Goal: Information Seeking & Learning: Learn about a topic

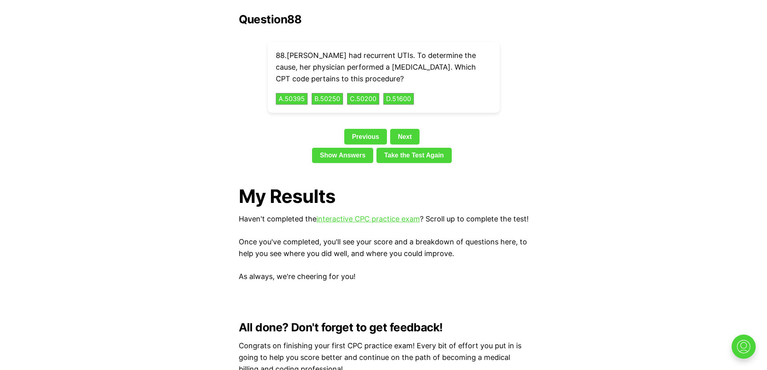
click at [413, 92] on div "88 . [PERSON_NAME] had recurrent UTIs. To determine the cause, her physician pe…" at bounding box center [384, 77] width 232 height 71
click at [413, 93] on button "D . 51600" at bounding box center [399, 99] width 32 height 12
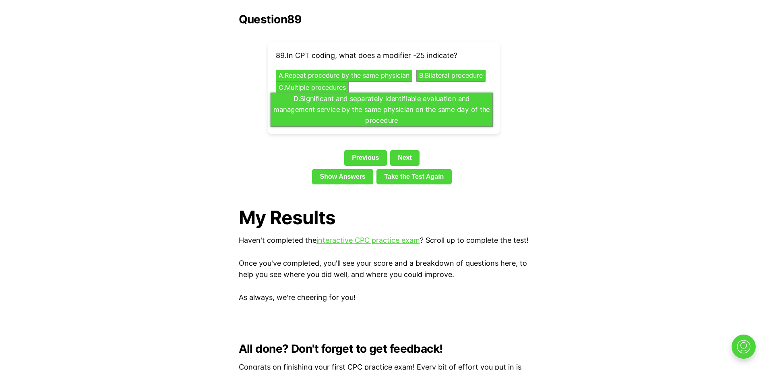
click at [420, 99] on button "D . Significant and separately identifiable evaluation and management service b…" at bounding box center [381, 110] width 222 height 34
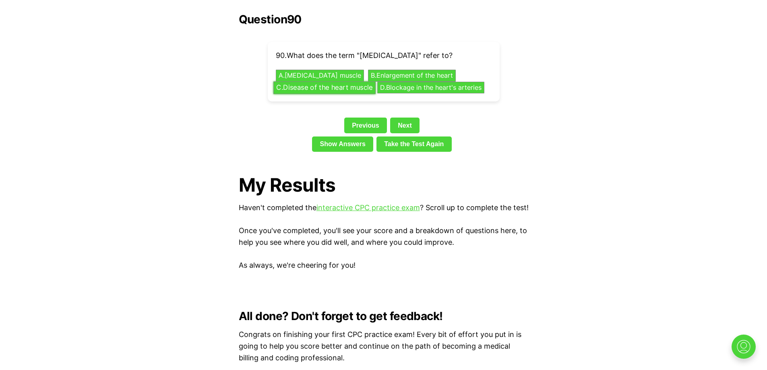
click at [344, 81] on button "C . Disease of the heart muscle" at bounding box center [324, 87] width 102 height 12
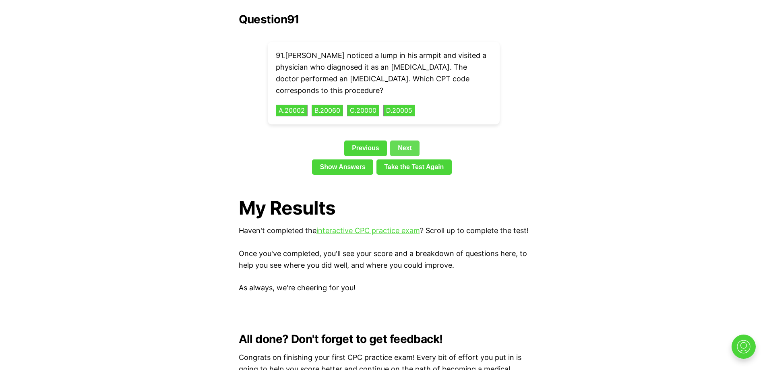
click at [412, 141] on link "Next" at bounding box center [404, 148] width 29 height 15
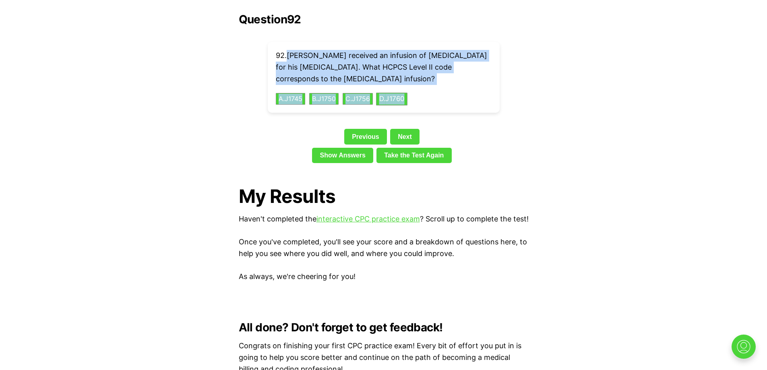
drag, startPoint x: 288, startPoint y: 42, endPoint x: 414, endPoint y: 83, distance: 132.4
click at [414, 83] on div "92 . [PERSON_NAME] received an infusion of [MEDICAL_DATA] for his [MEDICAL_DATA…" at bounding box center [384, 77] width 232 height 71
copy div "[PERSON_NAME] received an infusion of [MEDICAL_DATA] for his [MEDICAL_DATA]. Wh…"
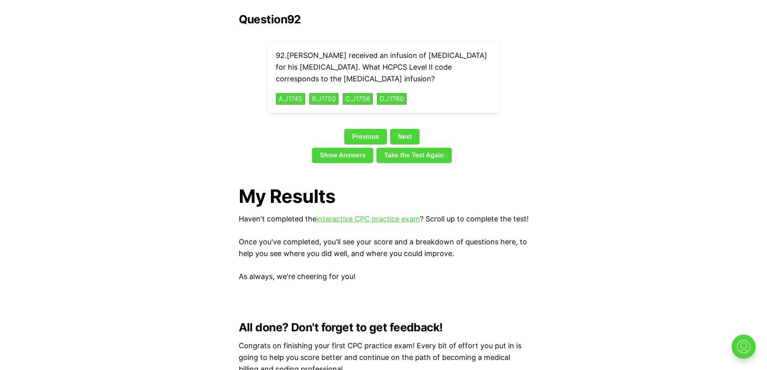
click at [288, 93] on button "A . J1745" at bounding box center [290, 99] width 31 height 12
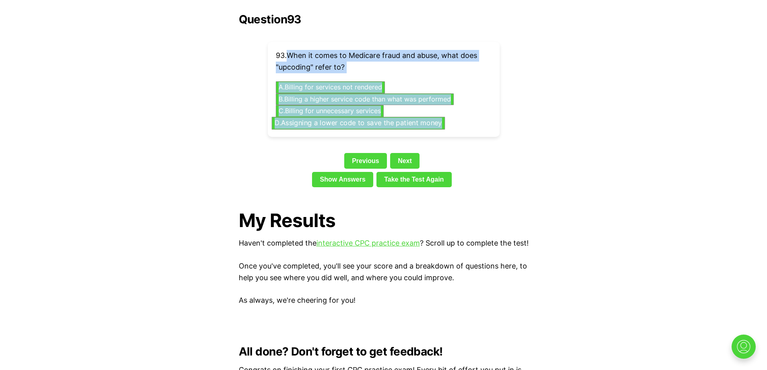
drag, startPoint x: 287, startPoint y: 42, endPoint x: 442, endPoint y: 109, distance: 168.9
click at [442, 109] on div "93 . When it comes to Medicare fraud and abuse, what does "upcoding" refer to? …" at bounding box center [384, 89] width 232 height 95
copy div "When it comes to Medicare fraud and abuse, what does "upcoding" refer to? A . B…"
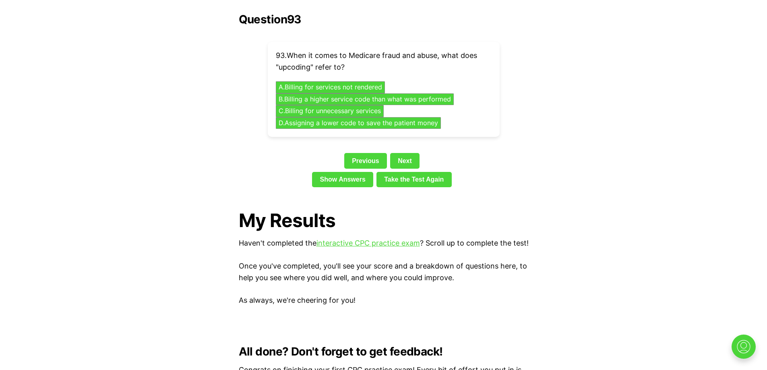
click at [359, 93] on button "B . Billing a higher service code than what was performed" at bounding box center [364, 99] width 187 height 12
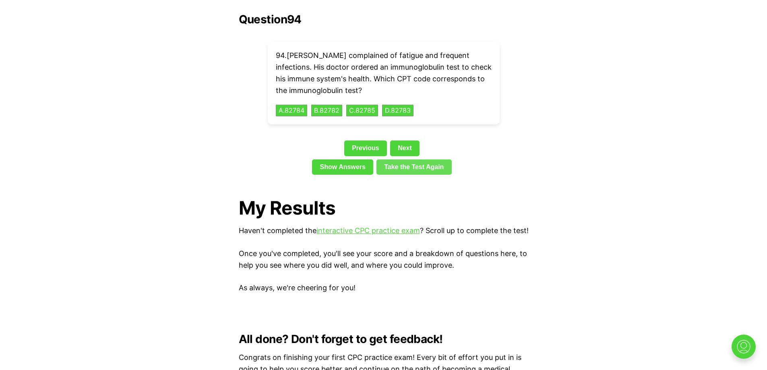
click at [409, 160] on link "Take the Test Again" at bounding box center [414, 167] width 75 height 15
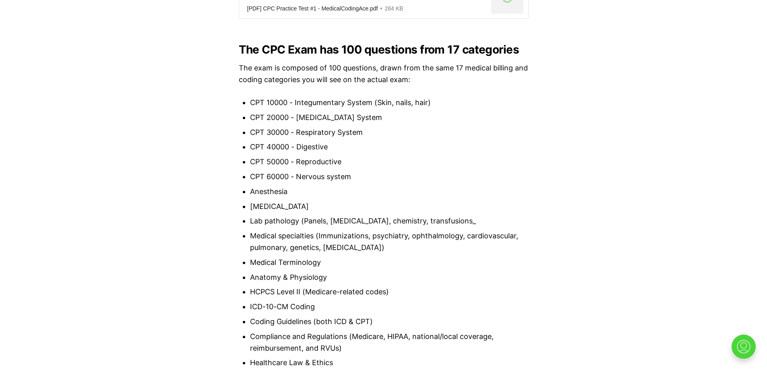
scroll to position [967, 0]
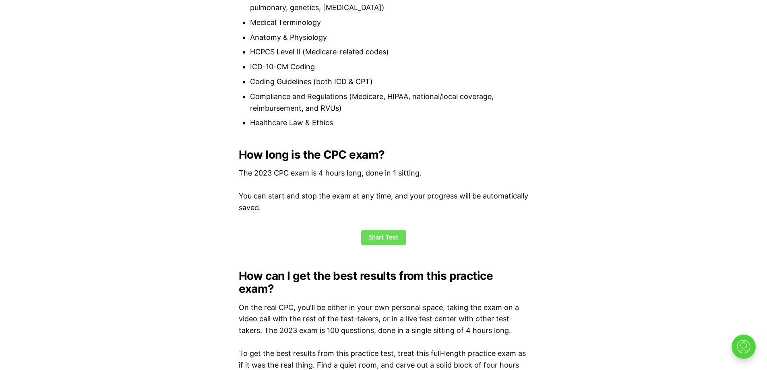
click at [384, 232] on link "Start Test" at bounding box center [383, 237] width 45 height 15
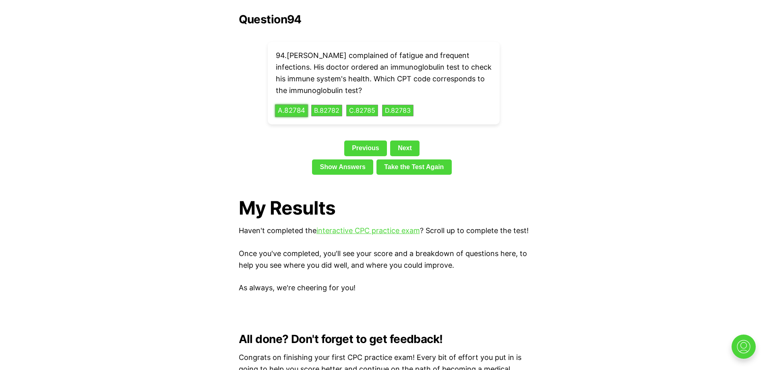
click at [293, 104] on button "A . 82784" at bounding box center [291, 110] width 33 height 12
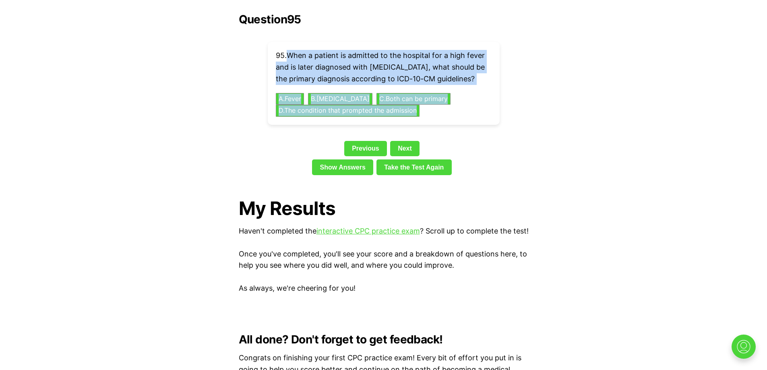
drag, startPoint x: 288, startPoint y: 43, endPoint x: 448, endPoint y: 103, distance: 170.6
click at [448, 103] on div "95 . When a patient is admitted to the hospital for a high fever and is later d…" at bounding box center [384, 83] width 232 height 83
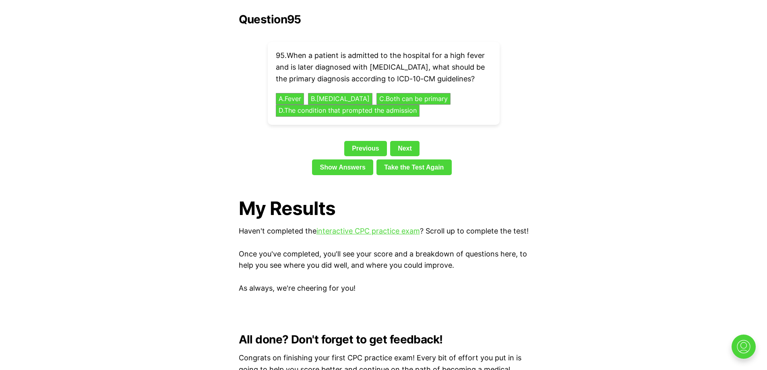
click at [281, 93] on button "A . Fever" at bounding box center [290, 99] width 30 height 12
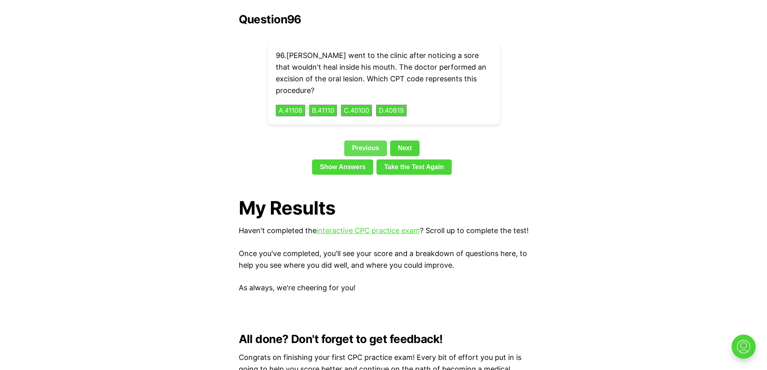
click at [350, 141] on link "Previous" at bounding box center [365, 148] width 43 height 15
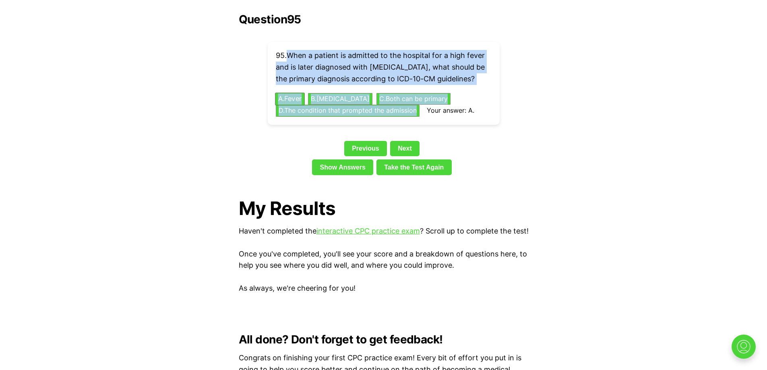
drag, startPoint x: 289, startPoint y: 43, endPoint x: 426, endPoint y: 99, distance: 148.5
click at [426, 99] on div "95 . When a patient is admitted to the hospital for a high fever and is later d…" at bounding box center [384, 83] width 232 height 83
copy div "When a patient is admitted to the hospital for a high fever and is later diagno…"
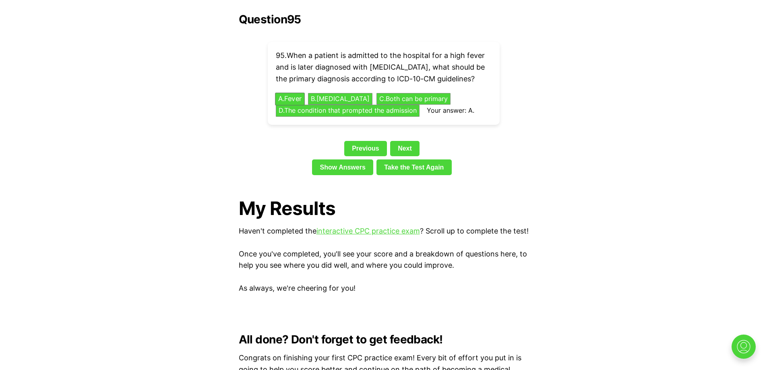
click at [332, 93] on button "B . [MEDICAL_DATA]" at bounding box center [341, 99] width 68 height 12
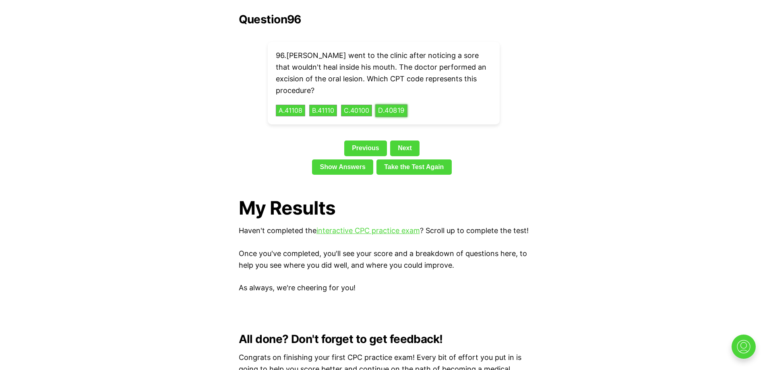
click at [408, 104] on button "D . 40819" at bounding box center [391, 110] width 32 height 12
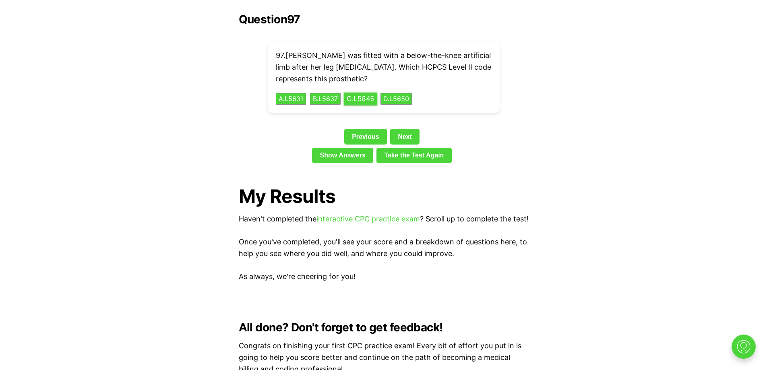
click at [367, 93] on button "C . L5645" at bounding box center [360, 99] width 33 height 12
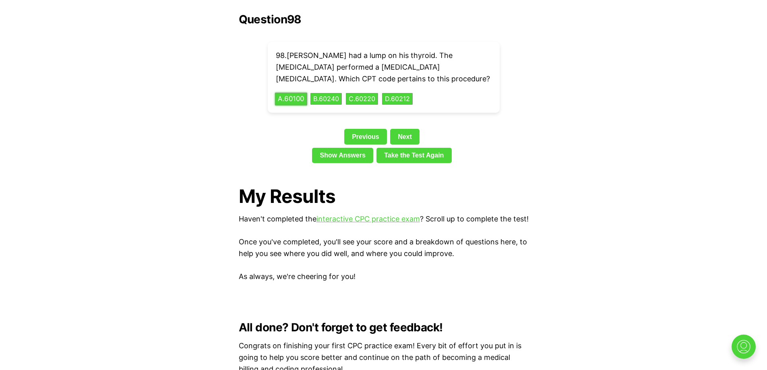
click at [295, 93] on button "A . 60100" at bounding box center [291, 99] width 32 height 12
click at [404, 93] on button "D . 30520" at bounding box center [394, 99] width 33 height 12
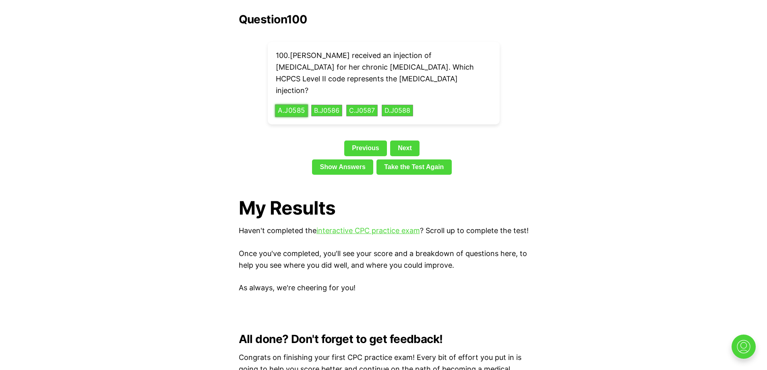
click at [294, 104] on button "A . J0585" at bounding box center [291, 110] width 33 height 12
click at [409, 141] on link "Next" at bounding box center [404, 148] width 29 height 15
click at [399, 141] on link "Next" at bounding box center [404, 148] width 29 height 15
click at [407, 141] on link "Next" at bounding box center [404, 148] width 29 height 15
click at [336, 160] on link "Show Answers" at bounding box center [342, 167] width 61 height 15
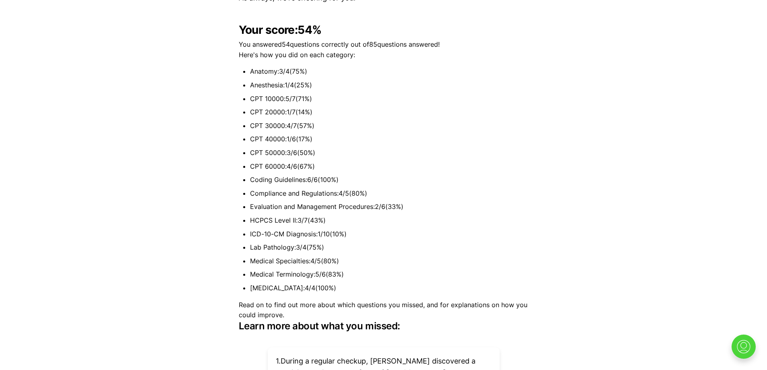
scroll to position [2147, 0]
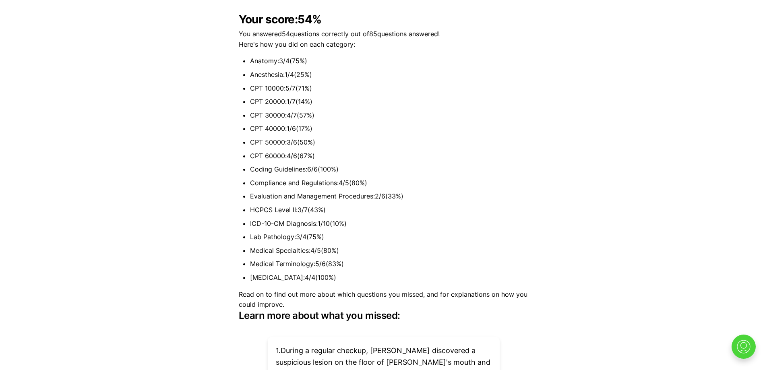
drag, startPoint x: 251, startPoint y: 62, endPoint x: 287, endPoint y: 65, distance: 36.4
click at [287, 70] on li "Anesthesia : 1 / 4 ( 25 %)" at bounding box center [389, 75] width 279 height 10
copy li "Anesthesia :"
drag, startPoint x: 253, startPoint y: 88, endPoint x: 287, endPoint y: 89, distance: 34.2
click at [287, 97] on li "CPT 20000 : 1 / 7 ( 14 %)" at bounding box center [389, 102] width 279 height 10
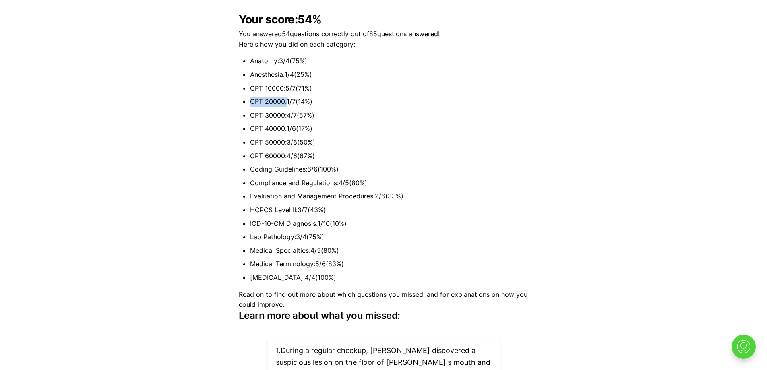
copy li "CPT 20000 :"
click at [419, 151] on li "CPT 60000 : 4 / 6 ( 67 %)" at bounding box center [389, 156] width 279 height 10
drag, startPoint x: 251, startPoint y: 114, endPoint x: 284, endPoint y: 118, distance: 32.9
click at [284, 124] on li "CPT 40000 : 1 / 6 ( 17 %)" at bounding box center [389, 129] width 279 height 10
copy li "CPT 40000"
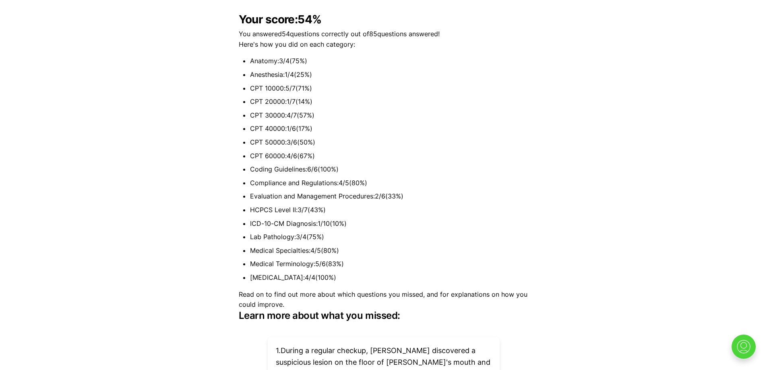
drag, startPoint x: 251, startPoint y: 128, endPoint x: 285, endPoint y: 134, distance: 34.6
click at [285, 137] on li "CPT 50000 : 3 / 6 ( 50 %)" at bounding box center [389, 142] width 279 height 10
copy li "CPT 50000"
drag, startPoint x: 251, startPoint y: 182, endPoint x: 373, endPoint y: 184, distance: 121.3
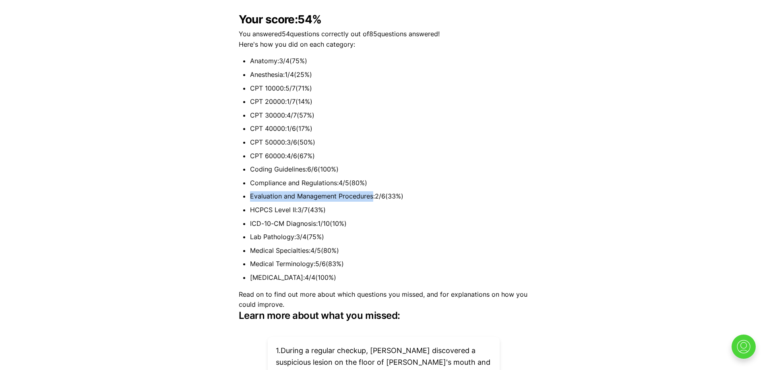
click at [373, 191] on li "Evaluation and Management Procedures : 2 / 6 ( 33 %)" at bounding box center [389, 196] width 279 height 10
copy li "Evaluation and Management Procedures"
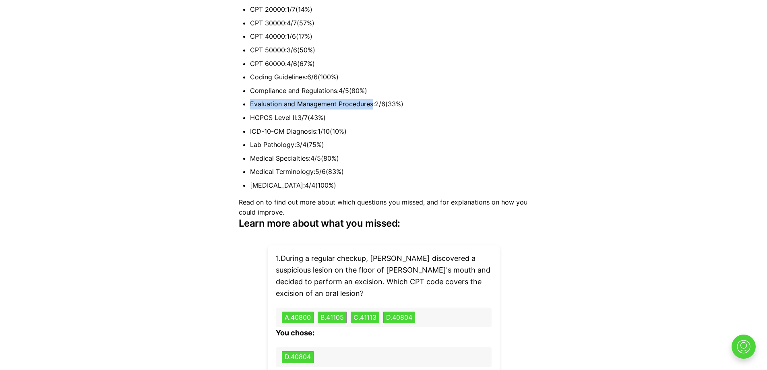
scroll to position [2254, 0]
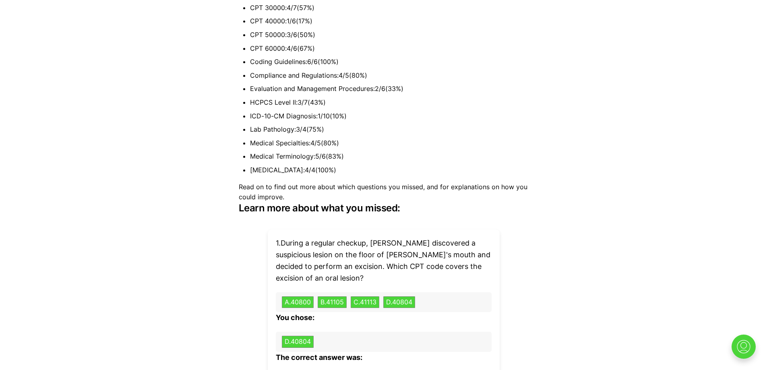
click at [499, 111] on li "ICD-10-CM Diagnosis : 1 / 10 ( 10 %)" at bounding box center [389, 116] width 279 height 10
drag, startPoint x: 251, startPoint y: 90, endPoint x: 298, endPoint y: 90, distance: 47.1
click at [298, 97] on li "HCPCS Level II : 3 / 7 ( 43 %)" at bounding box center [389, 102] width 279 height 10
copy li "HCPCS Level II :"
drag, startPoint x: 250, startPoint y: 103, endPoint x: 315, endPoint y: 102, distance: 65.3
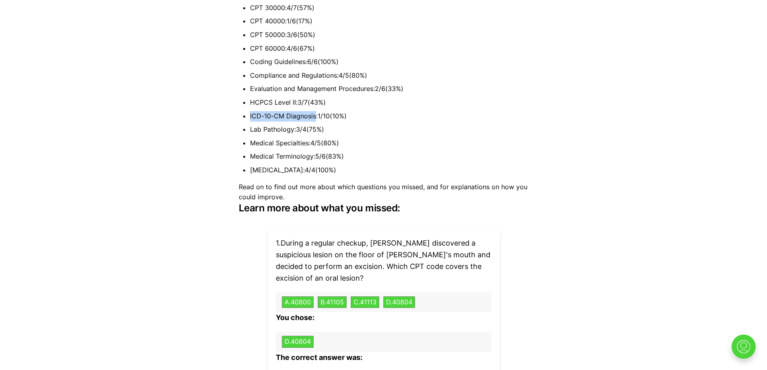
click at [315, 111] on li "ICD-10-CM Diagnosis : 1 / 10 ( 10 %)" at bounding box center [389, 116] width 279 height 10
copy li "ICD-10-CM Diagnosis"
drag, startPoint x: 251, startPoint y: 117, endPoint x: 292, endPoint y: 117, distance: 41.1
click at [292, 124] on li "Lab Pathology : 3 / 4 ( 75 %)" at bounding box center [389, 129] width 279 height 10
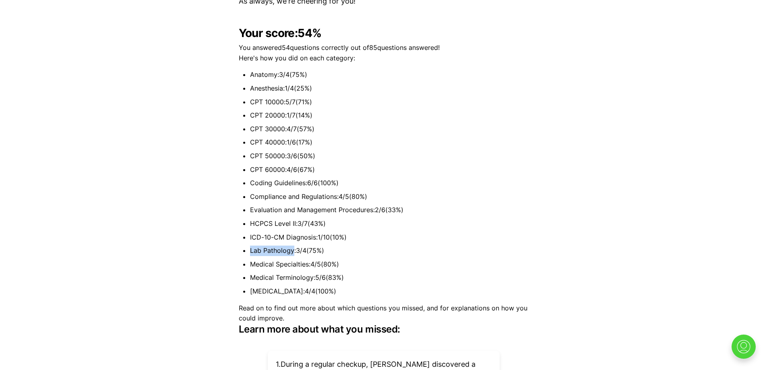
scroll to position [2147, 0]
